Goal: Find specific fact: Find specific fact

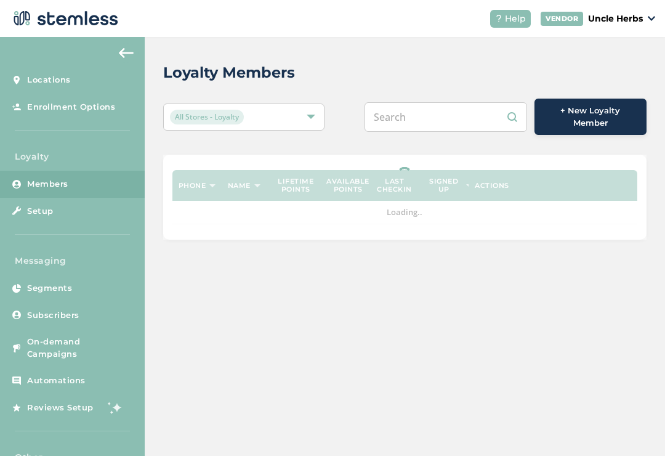
click at [458, 127] on input "text" at bounding box center [446, 117] width 163 height 30
click at [445, 118] on input "text" at bounding box center [446, 117] width 163 height 30
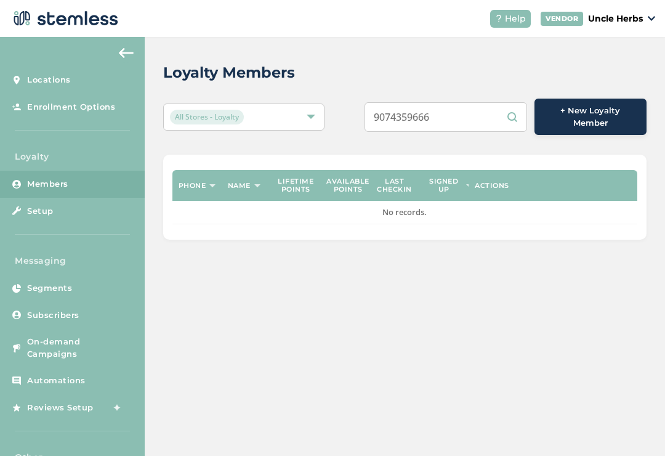
type input "9074359666"
click at [480, 114] on input "9074359666" at bounding box center [446, 117] width 163 height 30
click at [511, 111] on input "9074359666" at bounding box center [446, 117] width 163 height 30
click at [471, 108] on input "9074359666" at bounding box center [446, 117] width 163 height 30
click at [461, 110] on input "9074359666" at bounding box center [446, 117] width 163 height 30
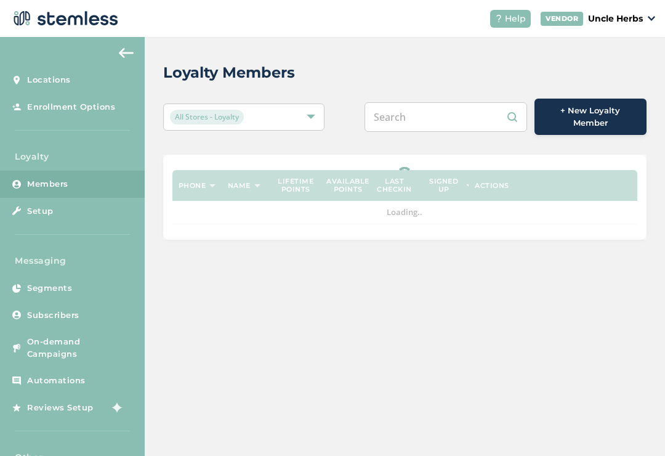
click at [428, 112] on input "text" at bounding box center [446, 117] width 163 height 30
click at [424, 113] on input "text" at bounding box center [446, 117] width 163 height 30
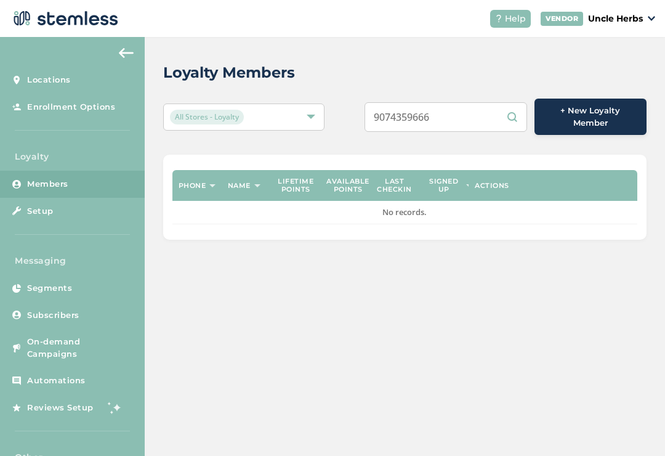
click at [511, 117] on input "9074359666" at bounding box center [446, 117] width 163 height 30
type input "9074359666"
